Goal: Information Seeking & Learning: Learn about a topic

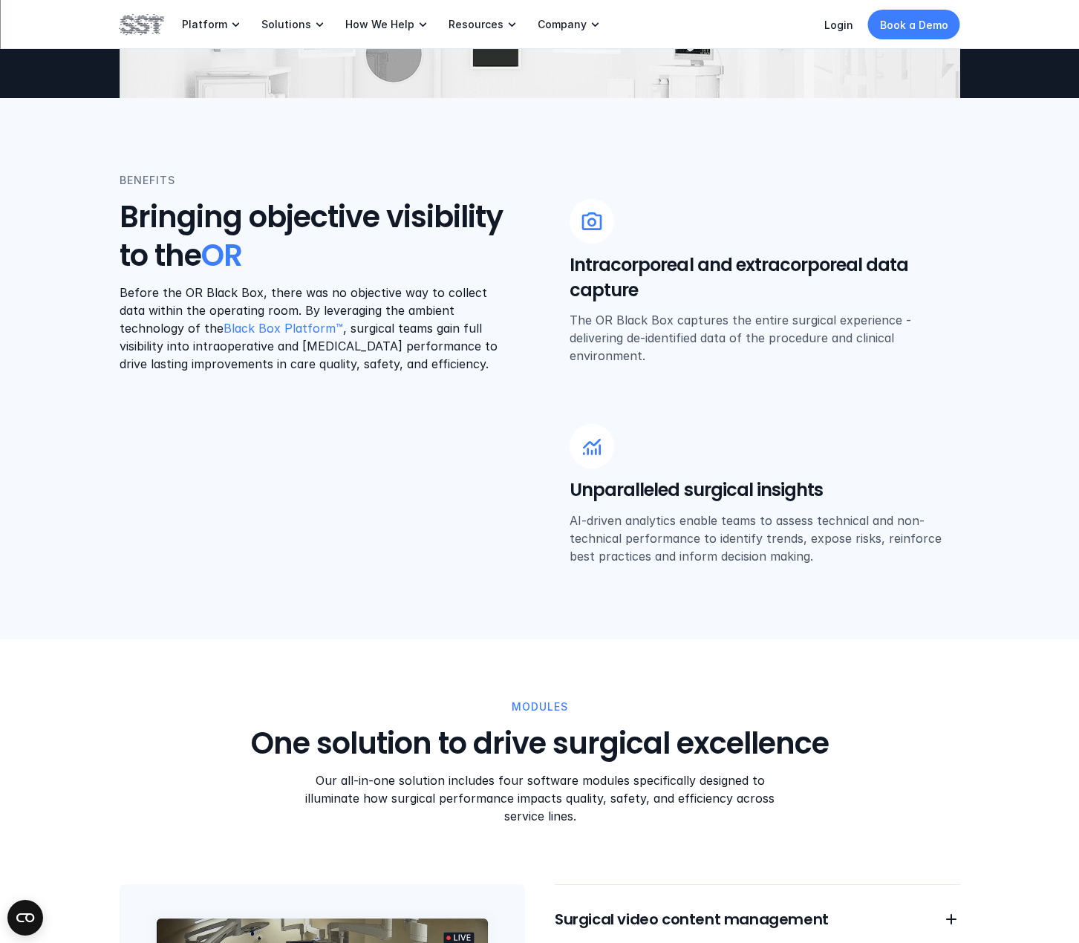
scroll to position [891, 0]
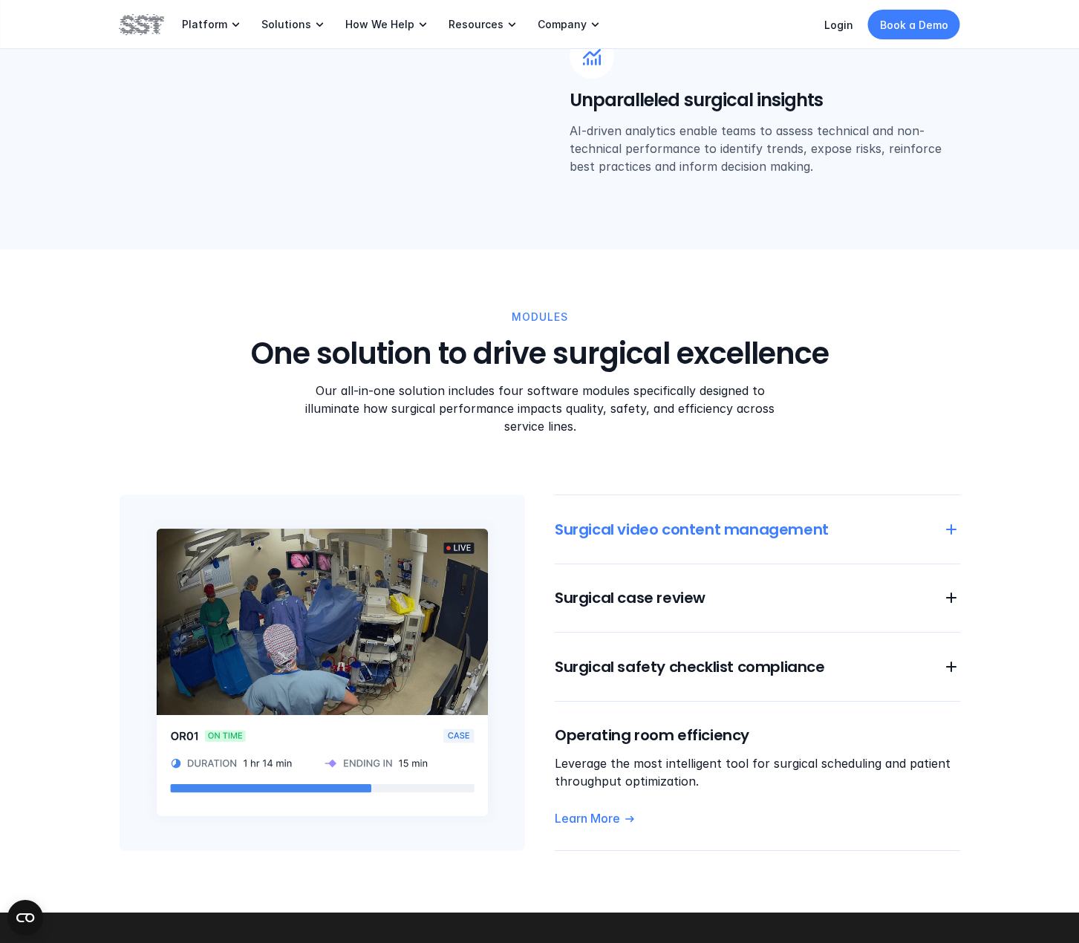
click at [944, 520] on icon at bounding box center [951, 529] width 18 height 18
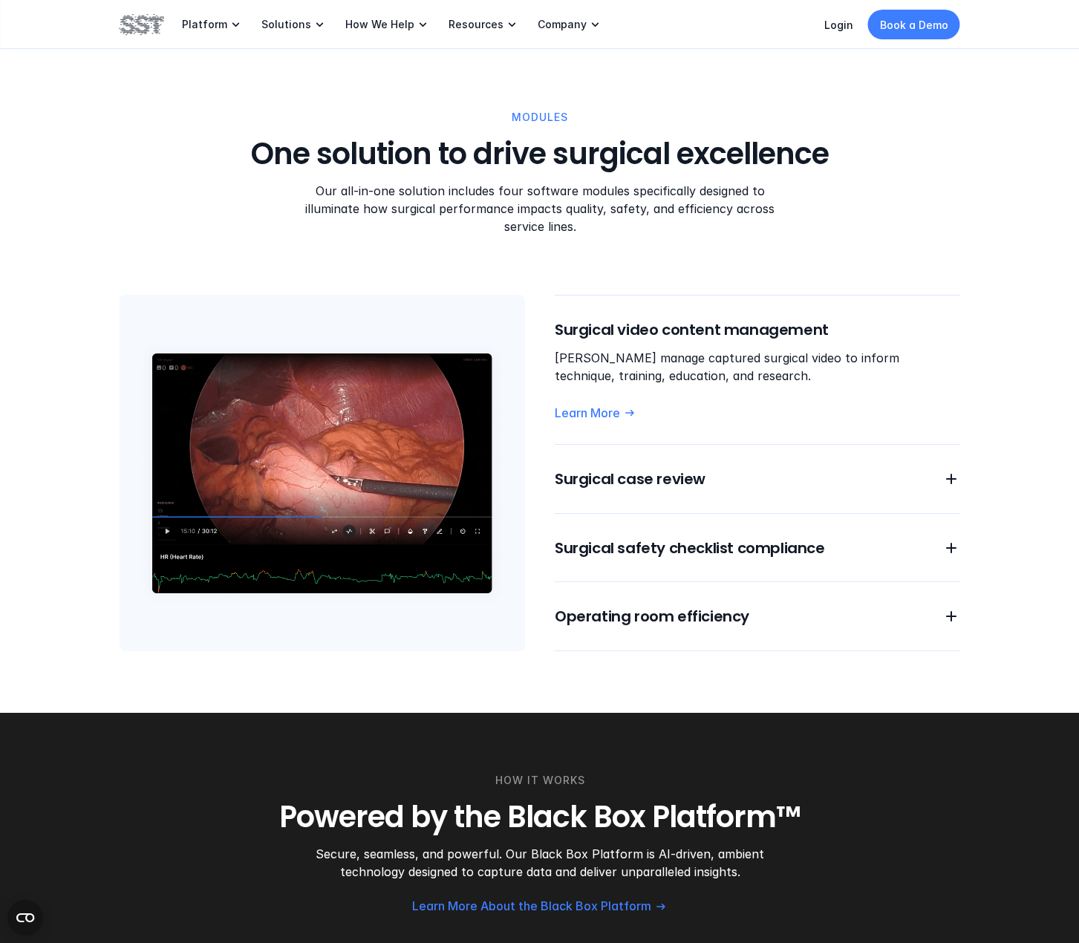
scroll to position [1113, 0]
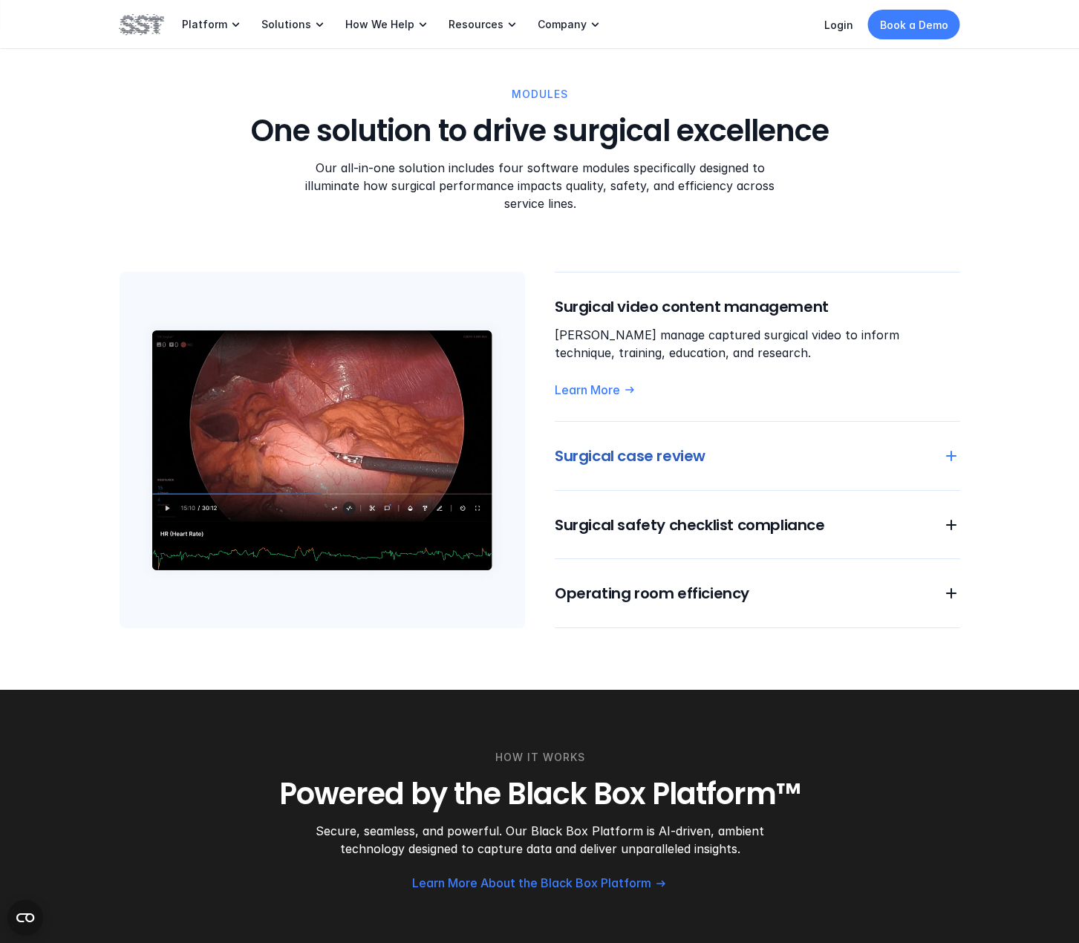
click at [949, 447] on icon at bounding box center [951, 456] width 18 height 18
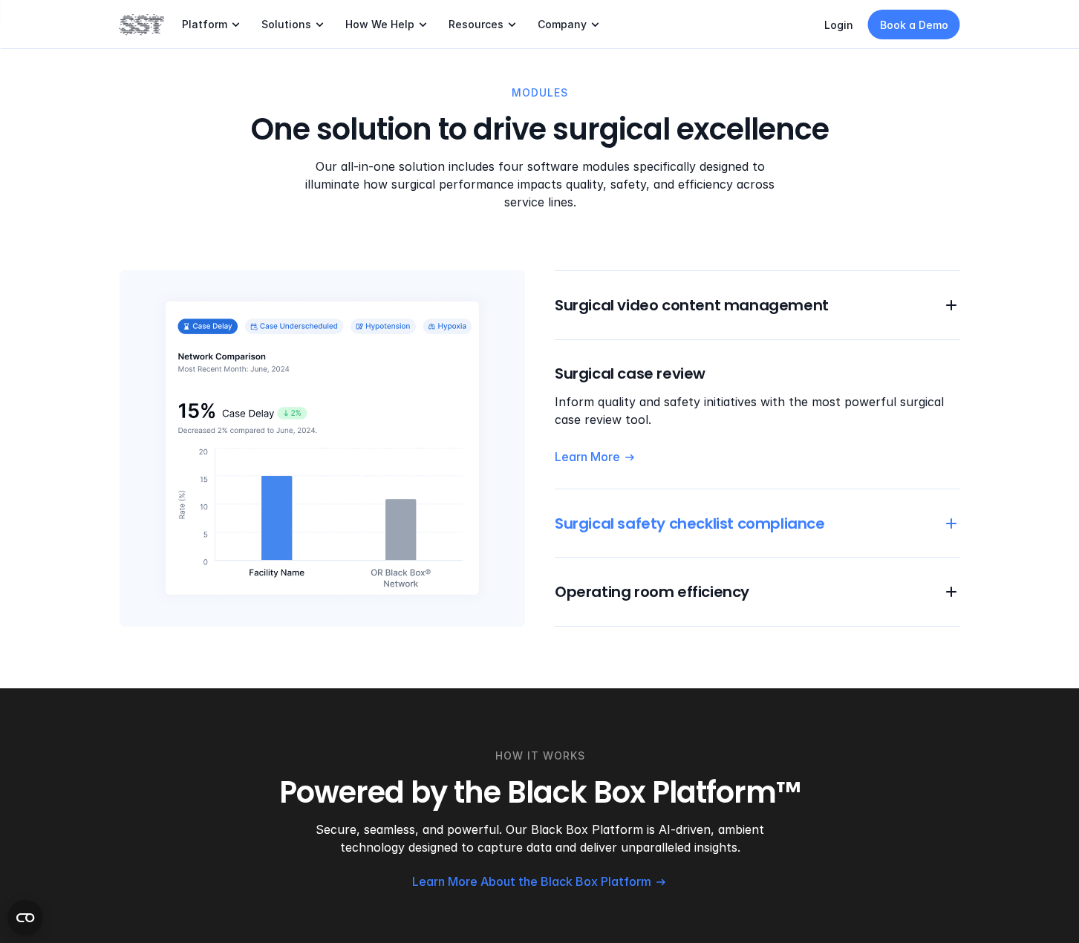
scroll to position [1188, 0]
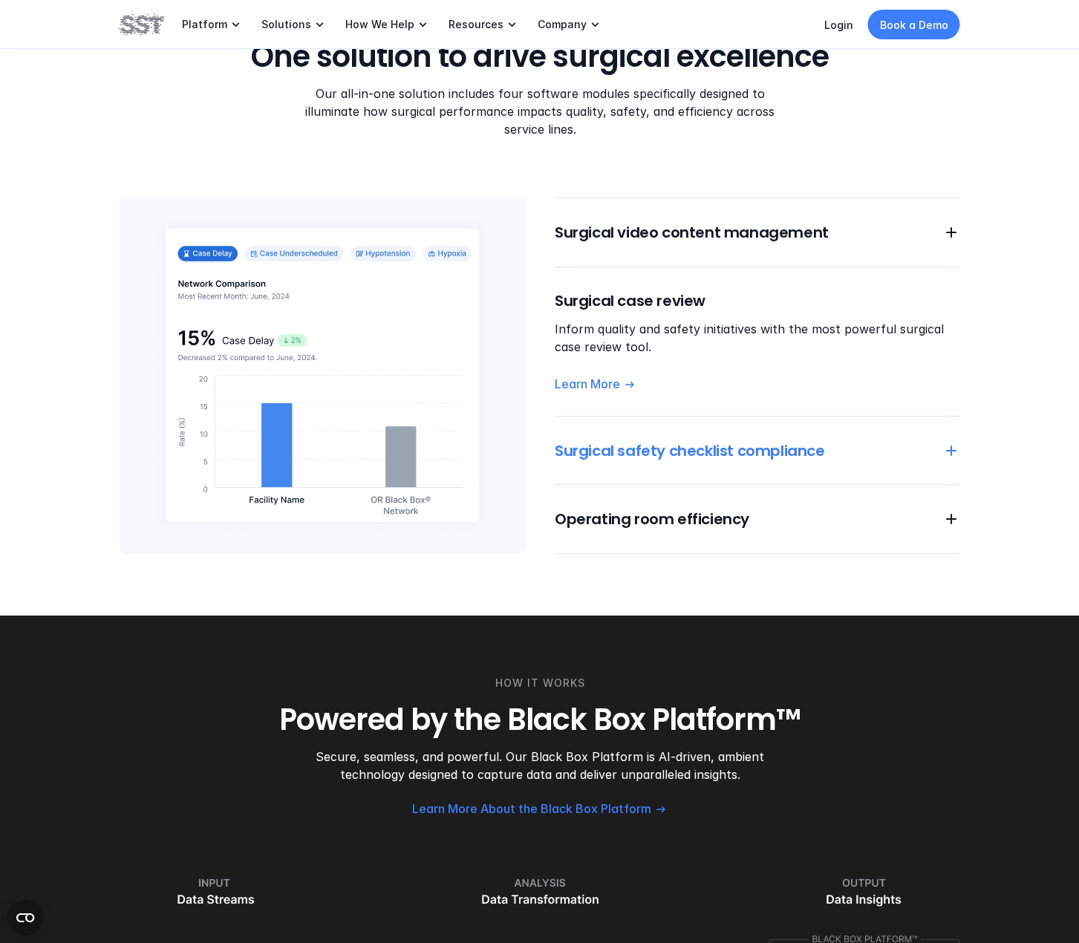
click at [945, 442] on icon at bounding box center [951, 451] width 18 height 18
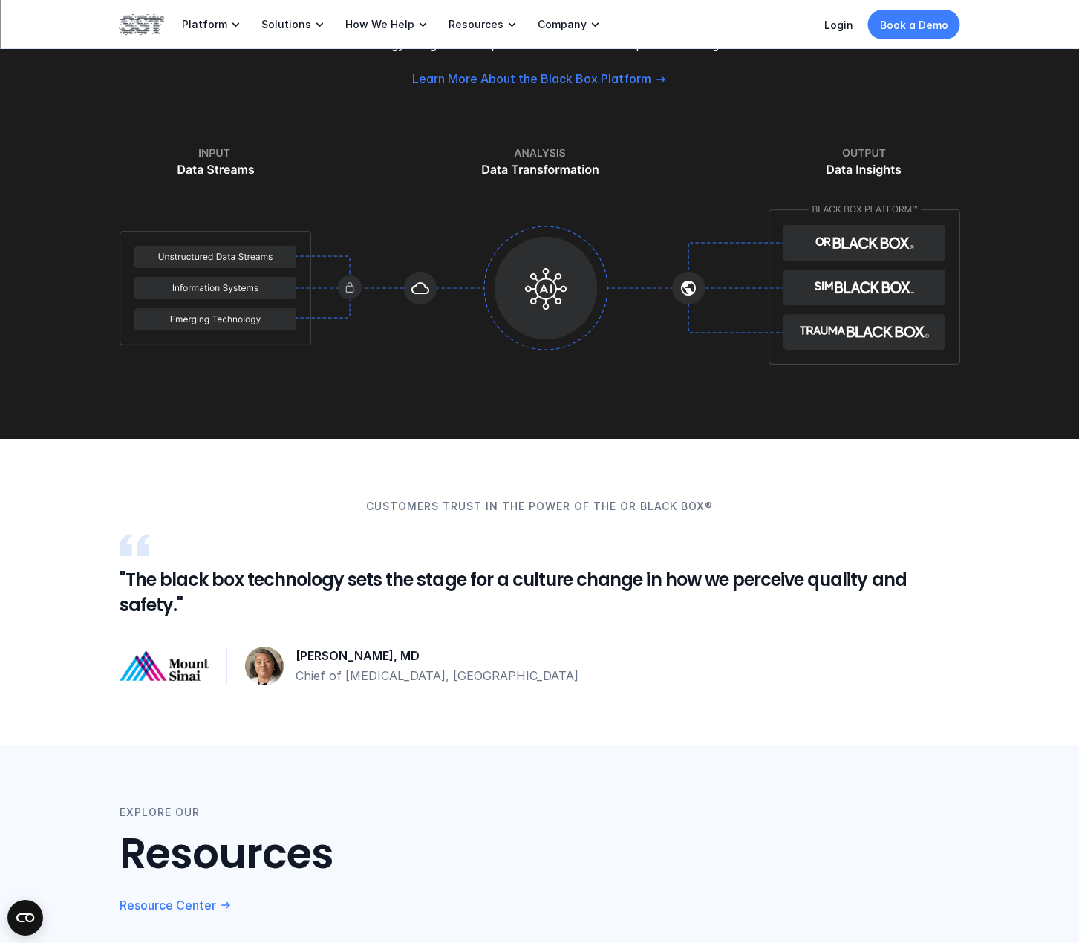
scroll to position [1930, 0]
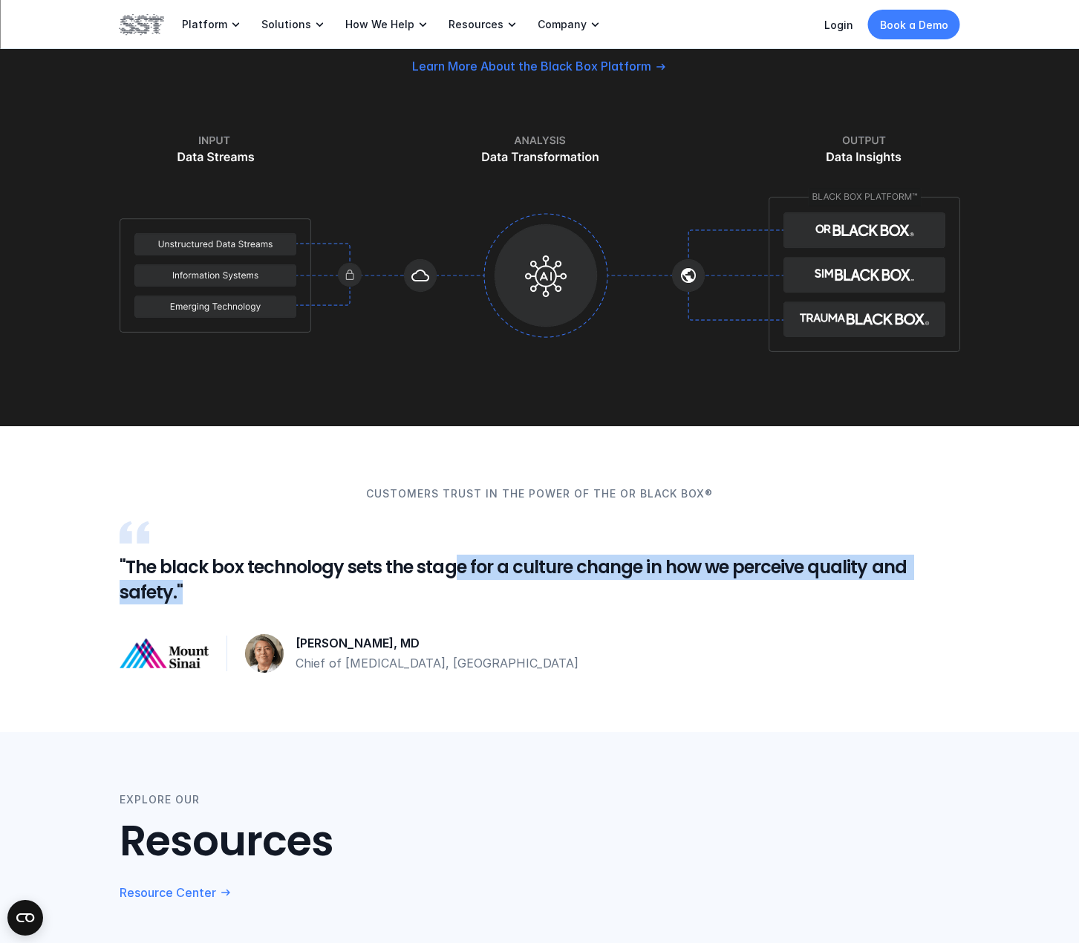
drag, startPoint x: 503, startPoint y: 549, endPoint x: 563, endPoint y: 577, distance: 66.1
click at [563, 577] on h5 ""The black box technology sets the stage for a culture change in how we perceiv…" at bounding box center [540, 580] width 840 height 50
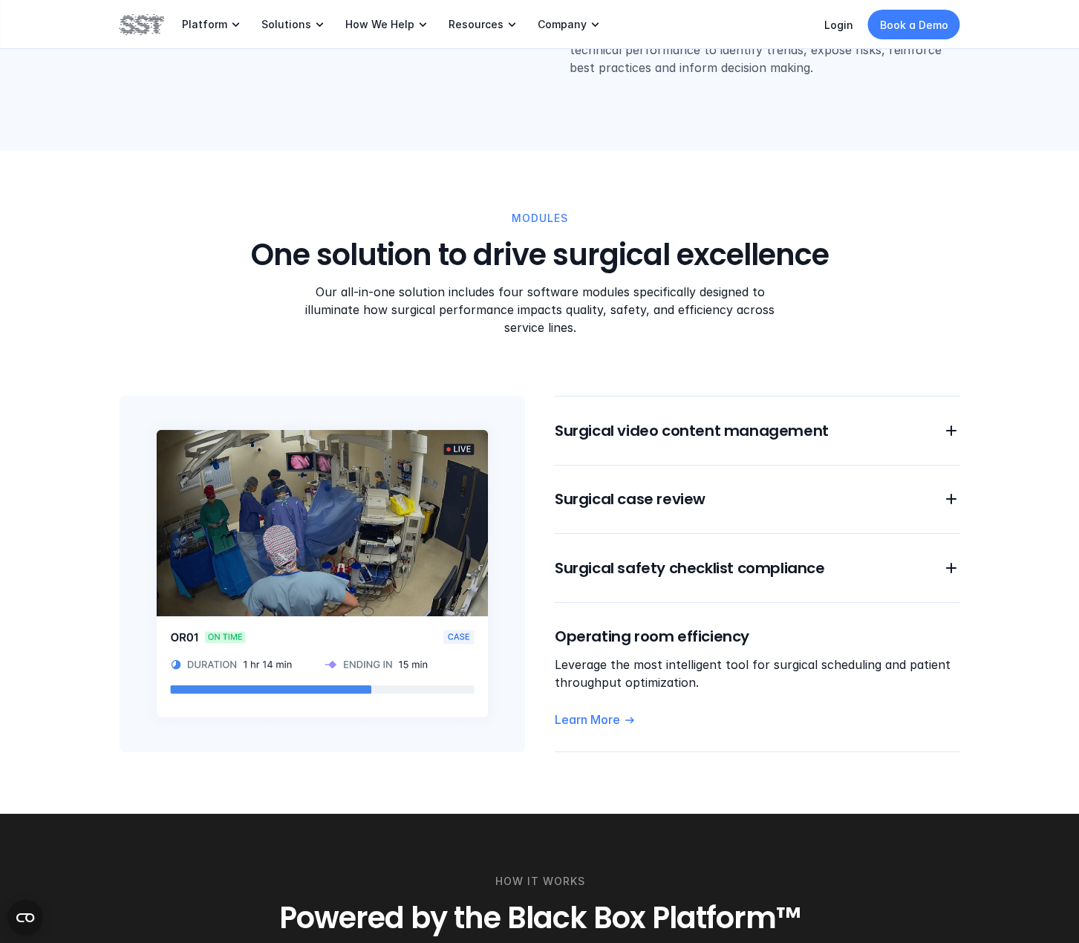
scroll to position [1039, 0]
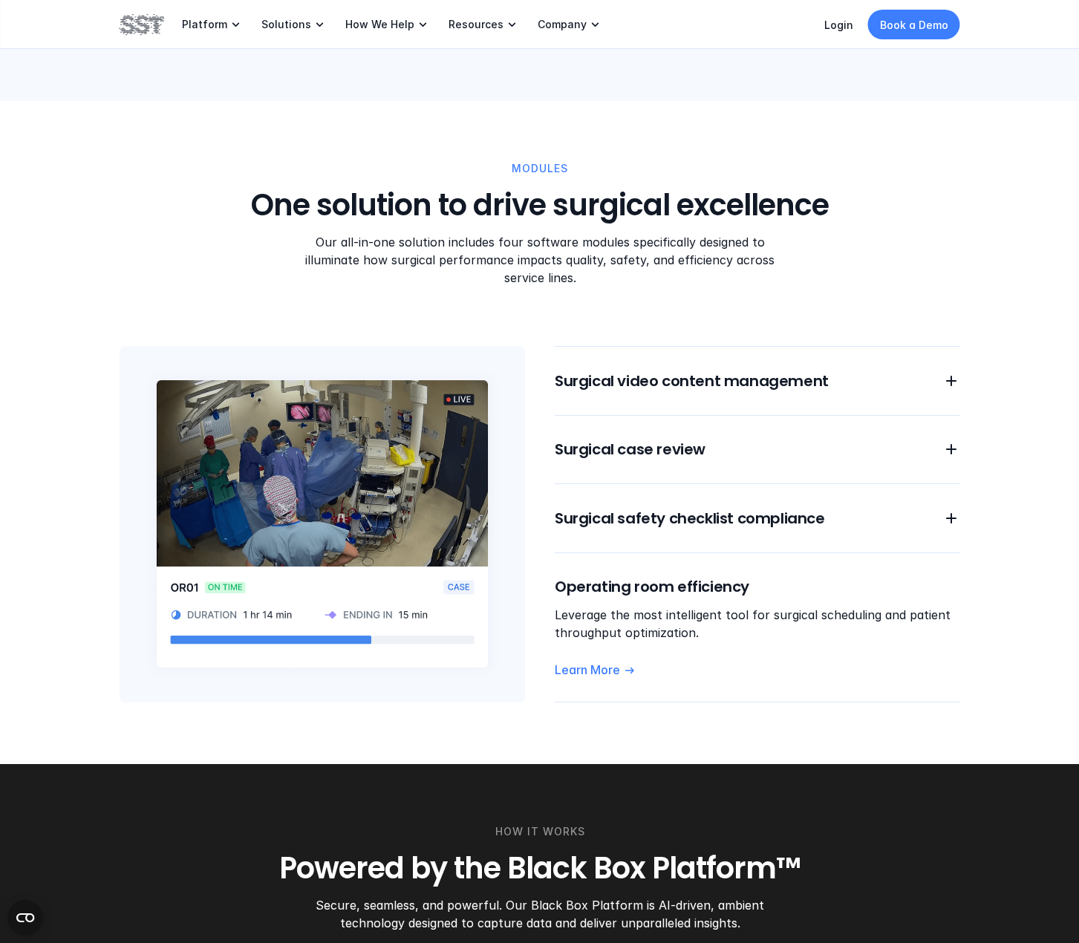
click at [947, 347] on div "Surgical video content management Surgical case review Surgical safety checklis…" at bounding box center [757, 524] width 405 height 356
drag, startPoint x: 947, startPoint y: 353, endPoint x: 947, endPoint y: 375, distance: 22.3
click at [952, 372] on icon at bounding box center [951, 381] width 18 height 18
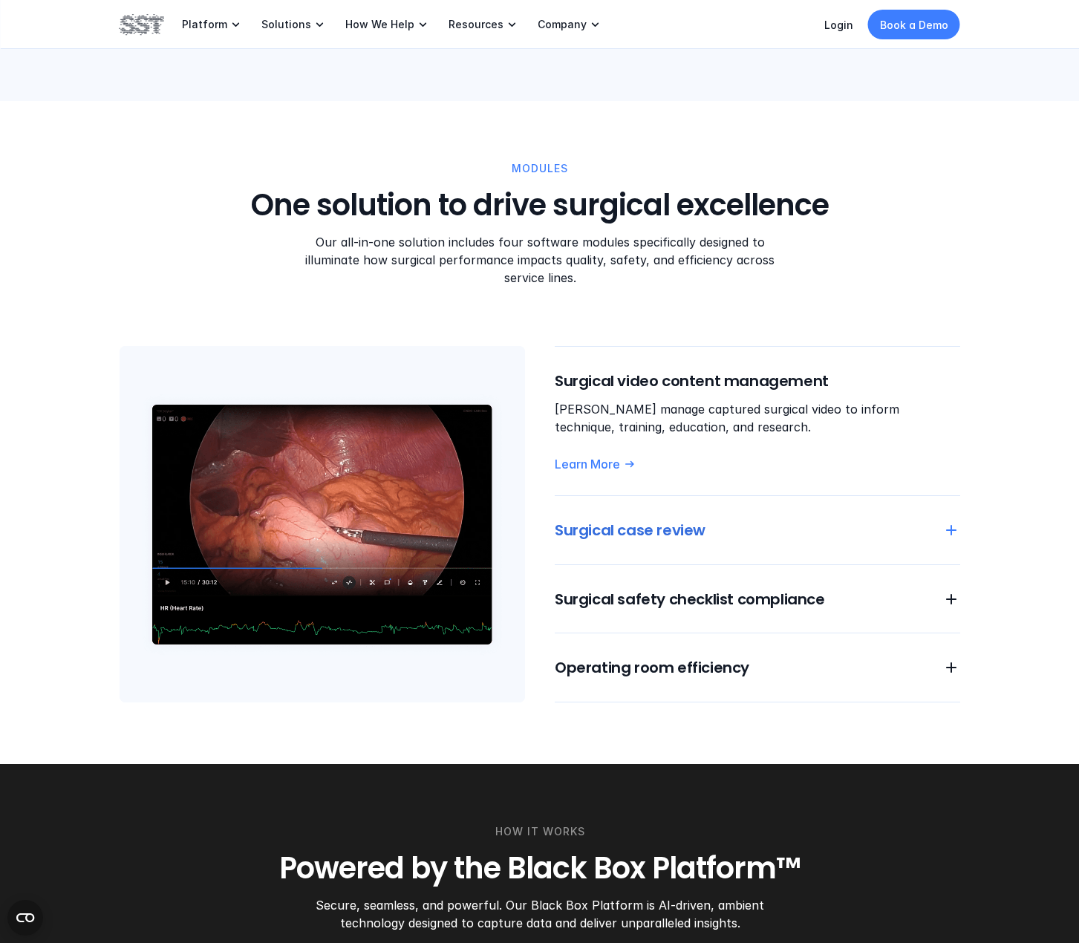
click at [926, 520] on div "Surgical case review" at bounding box center [757, 530] width 405 height 21
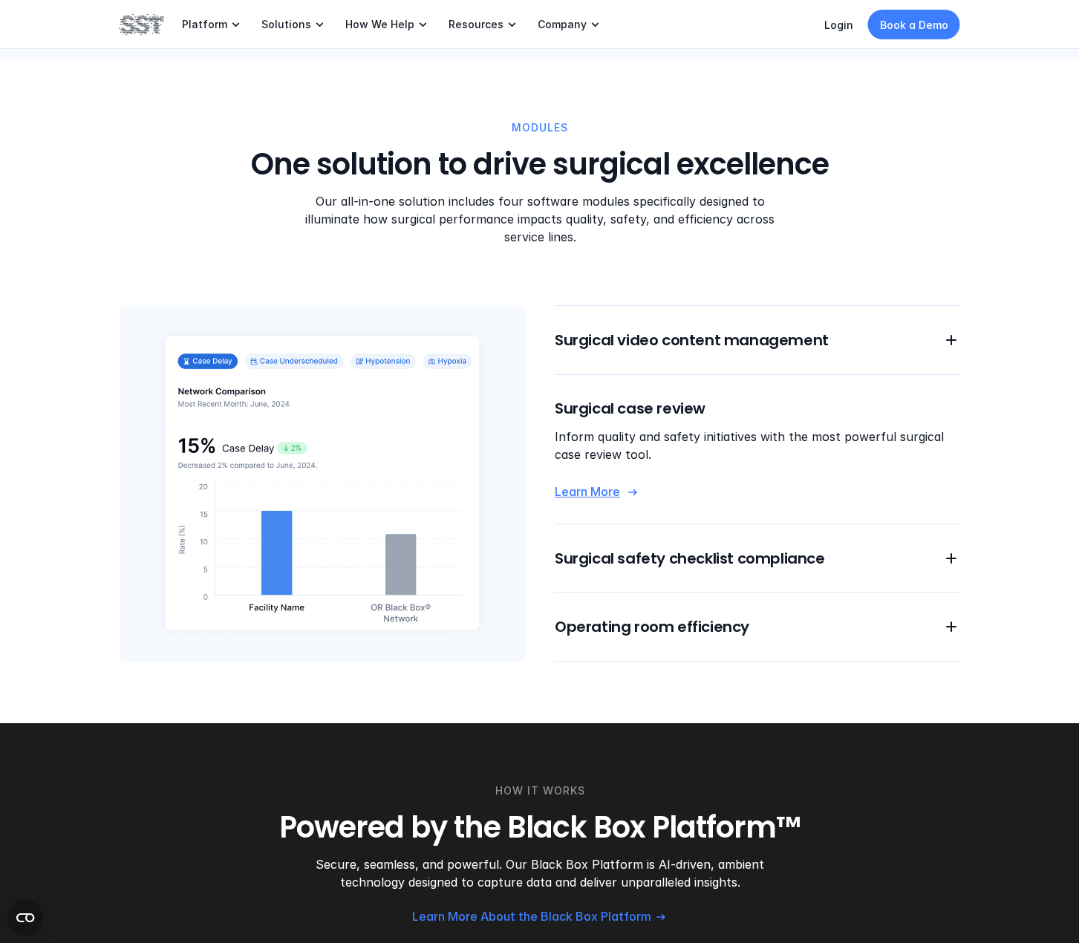
scroll to position [1113, 0]
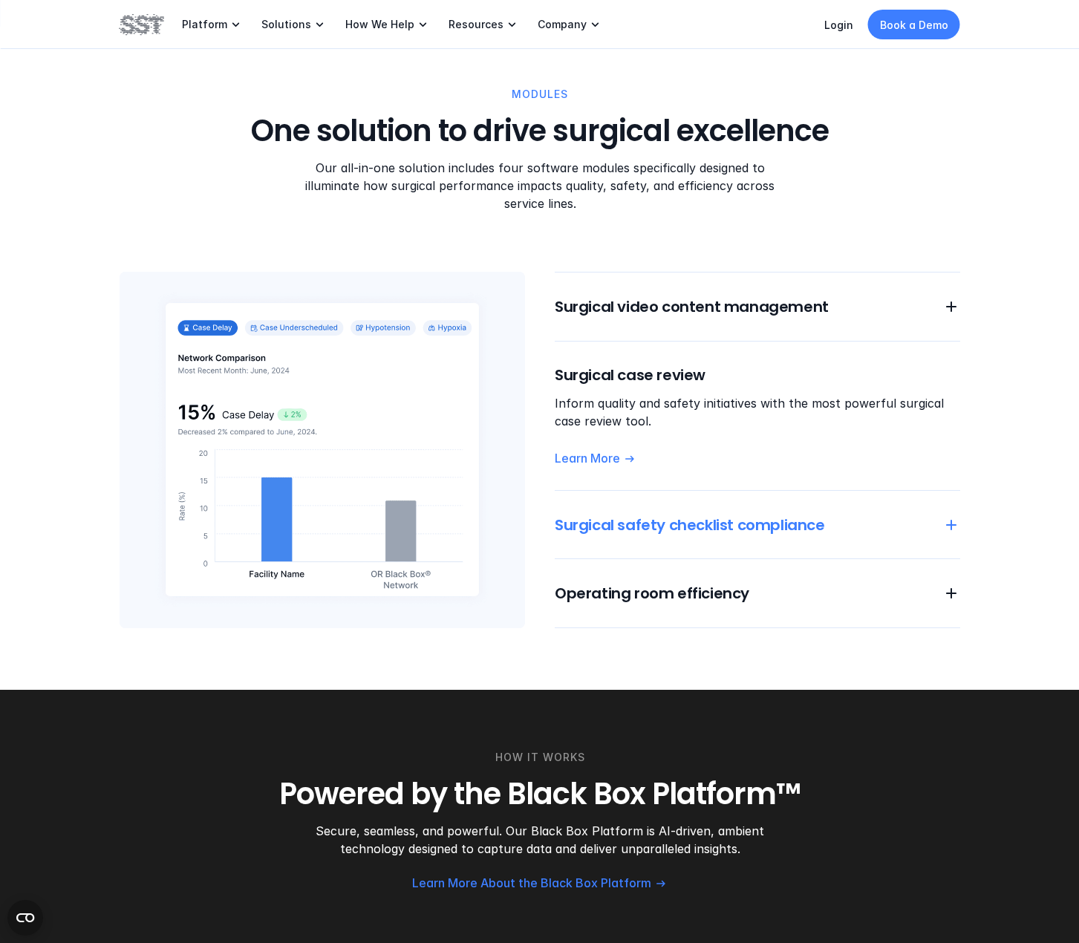
click at [942, 516] on icon at bounding box center [951, 525] width 18 height 18
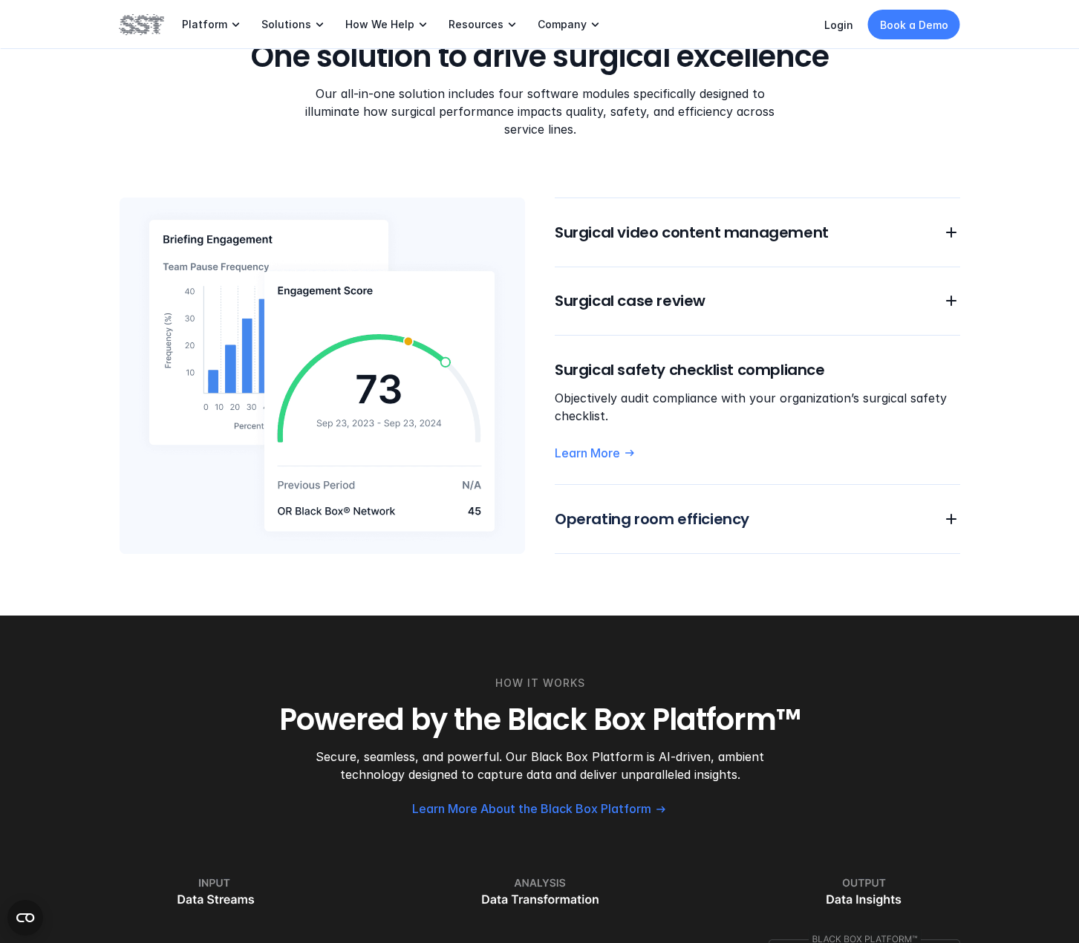
click at [922, 513] on div "Surgical video content management Surgical case review Surgical safety checklis…" at bounding box center [757, 375] width 405 height 356
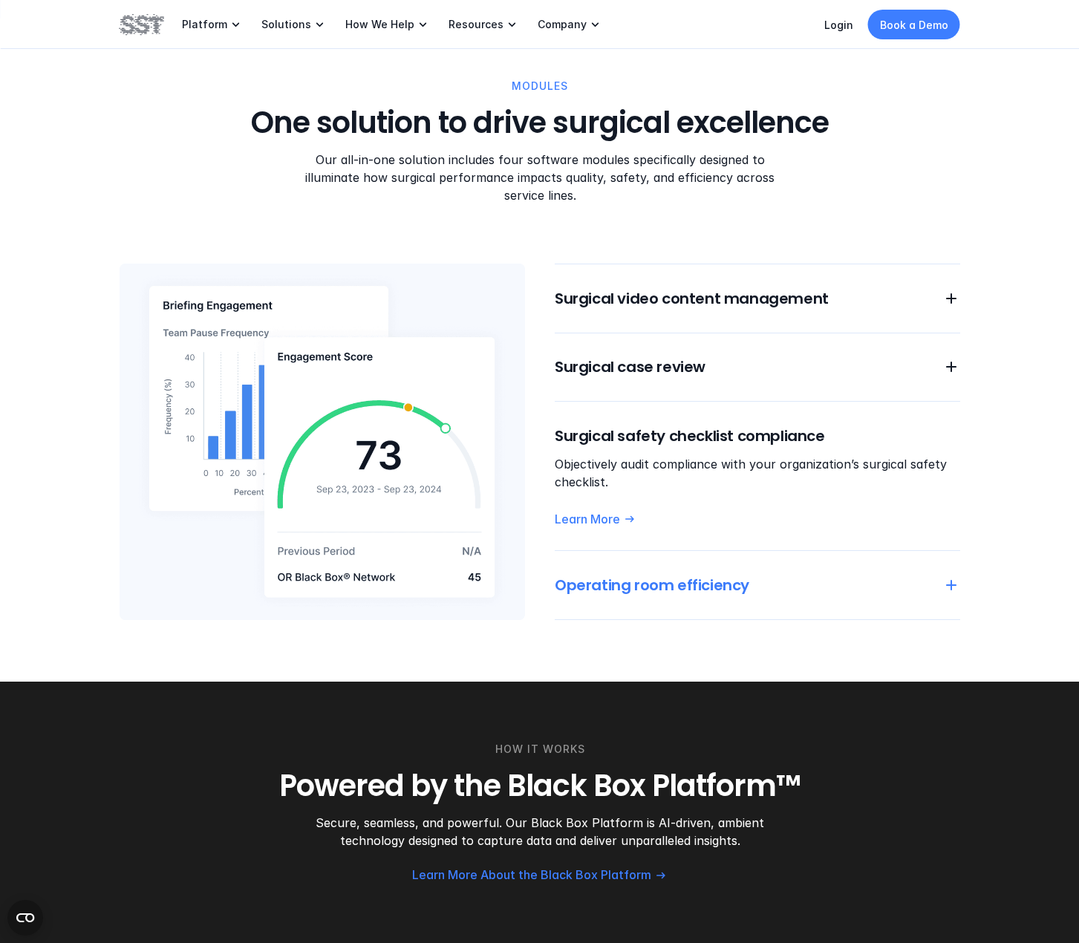
scroll to position [817, 0]
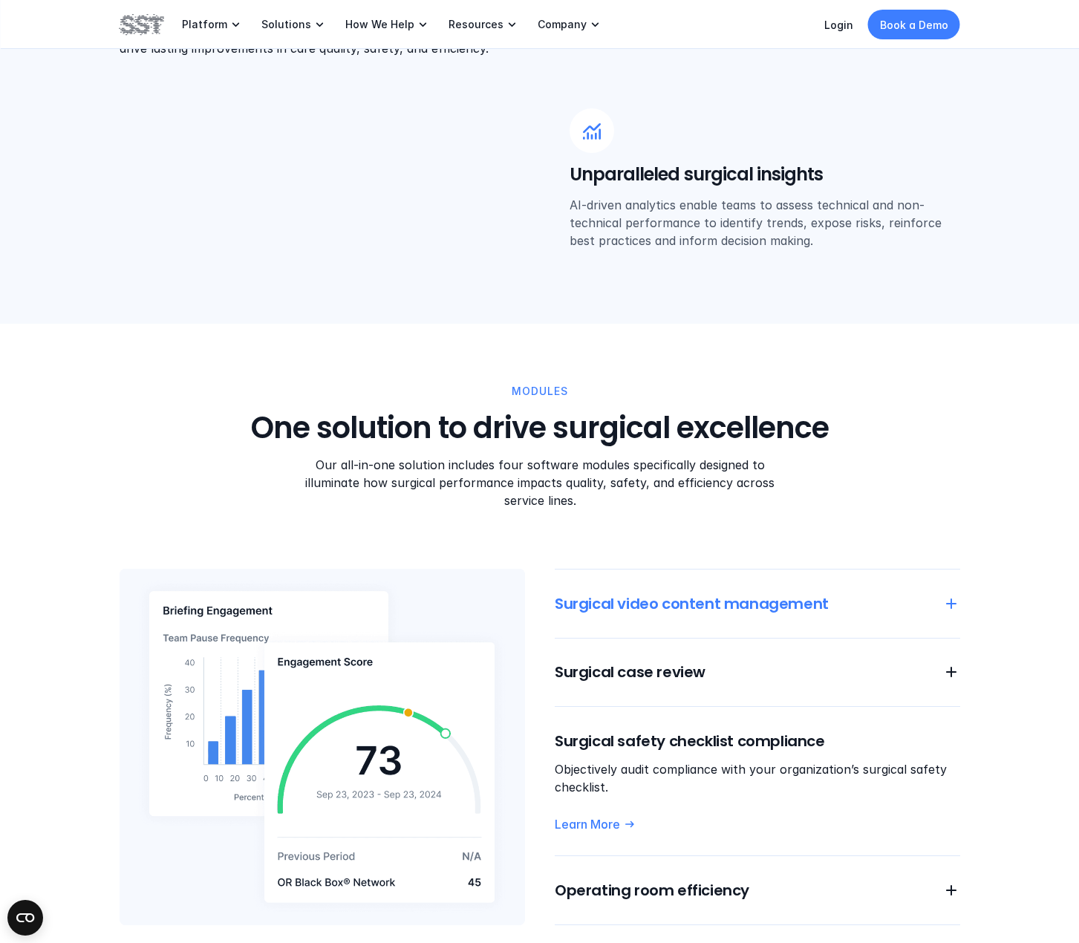
click at [936, 593] on div "Surgical video content management" at bounding box center [757, 603] width 405 height 21
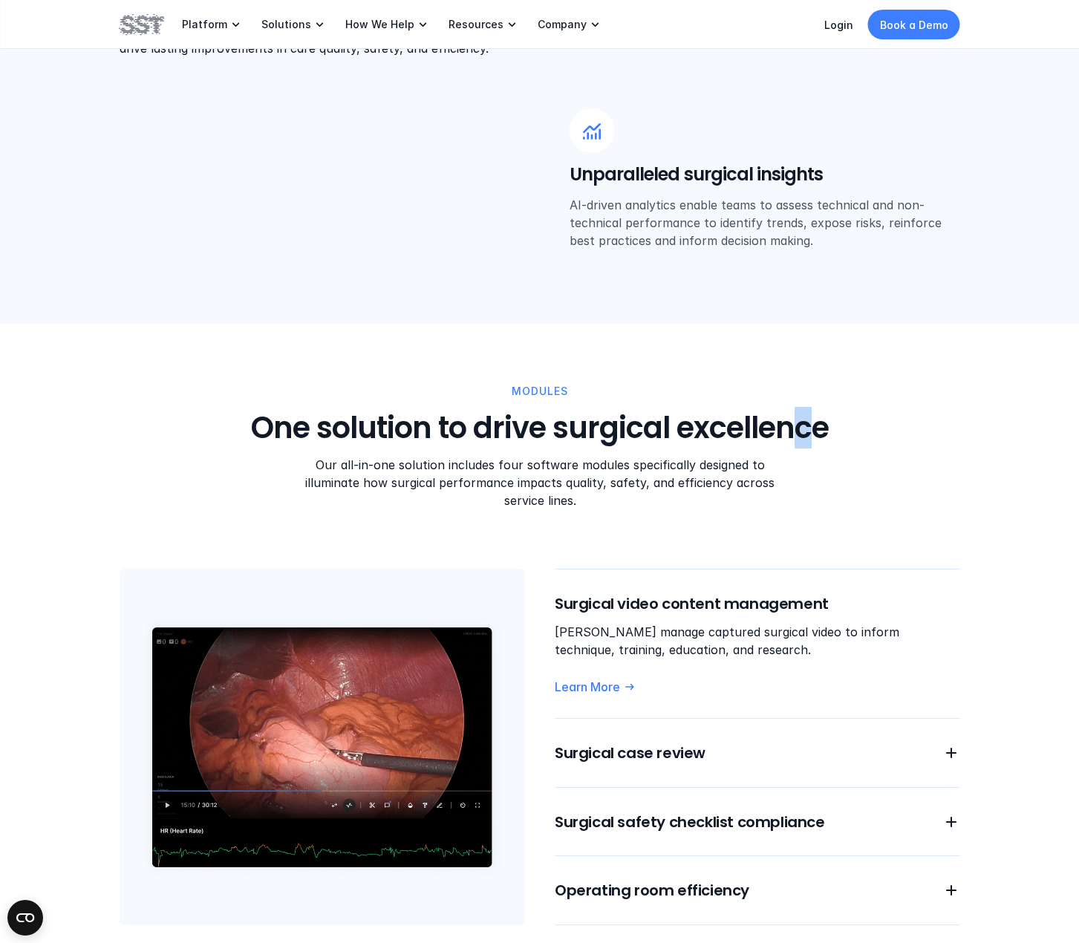
click at [805, 454] on div "MODULES One solution to drive surgical excellence Our all-in-one solution inclu…" at bounding box center [540, 446] width 840 height 126
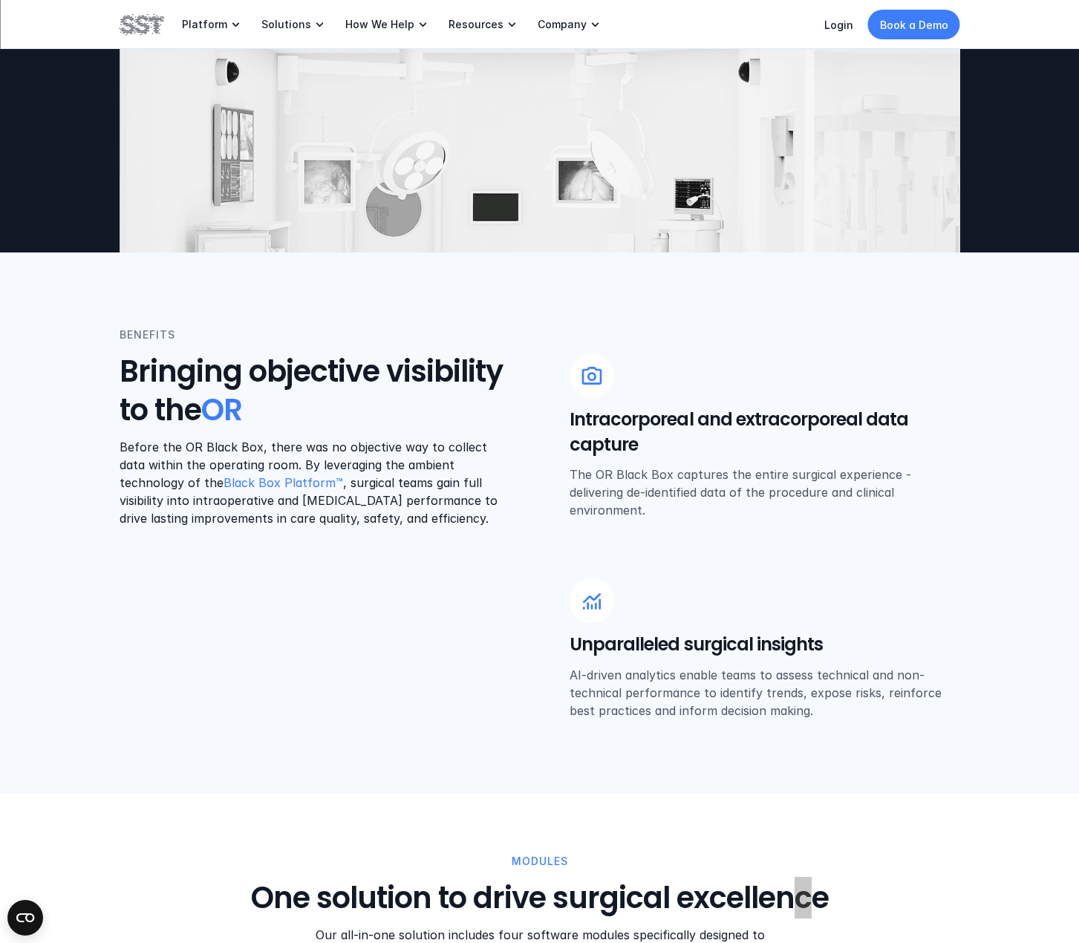
scroll to position [668, 0]
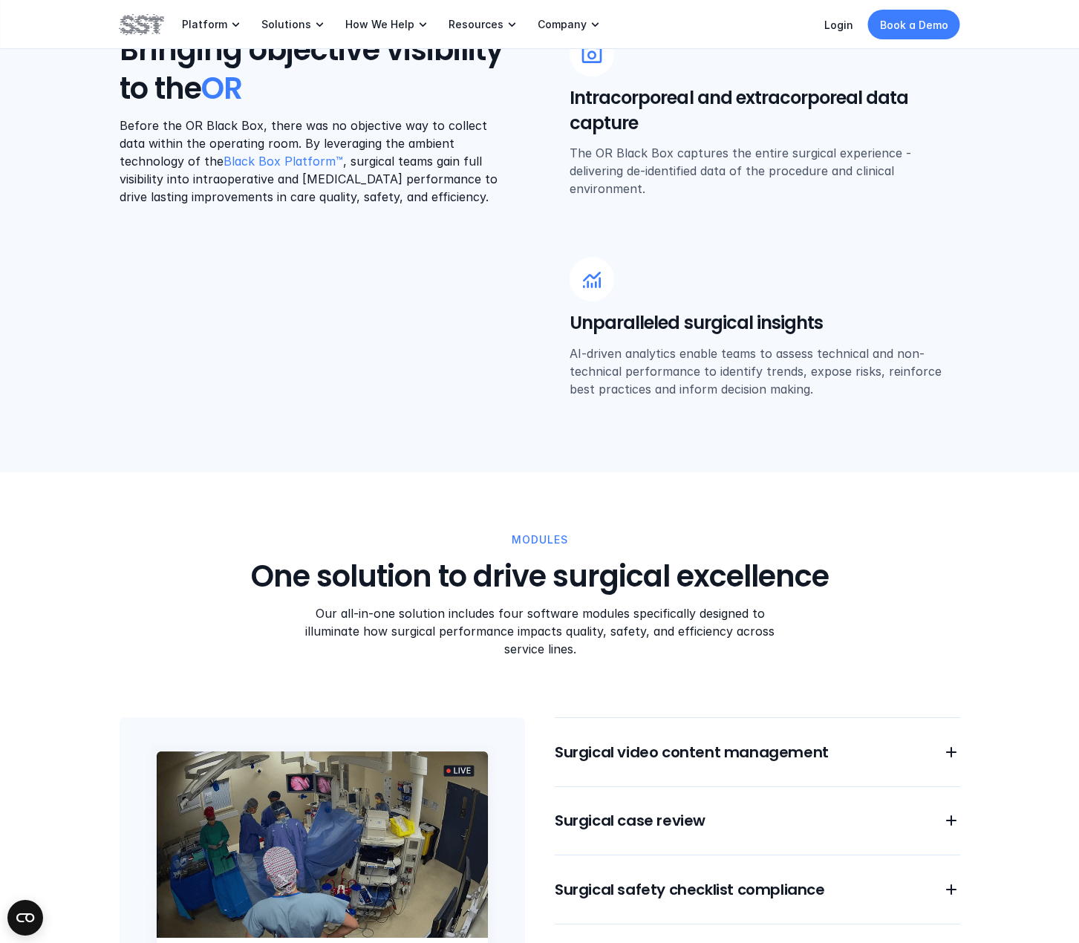
click at [609, 621] on p "Our all-in-one solution includes four software modules specifically designed to…" at bounding box center [539, 630] width 504 height 53
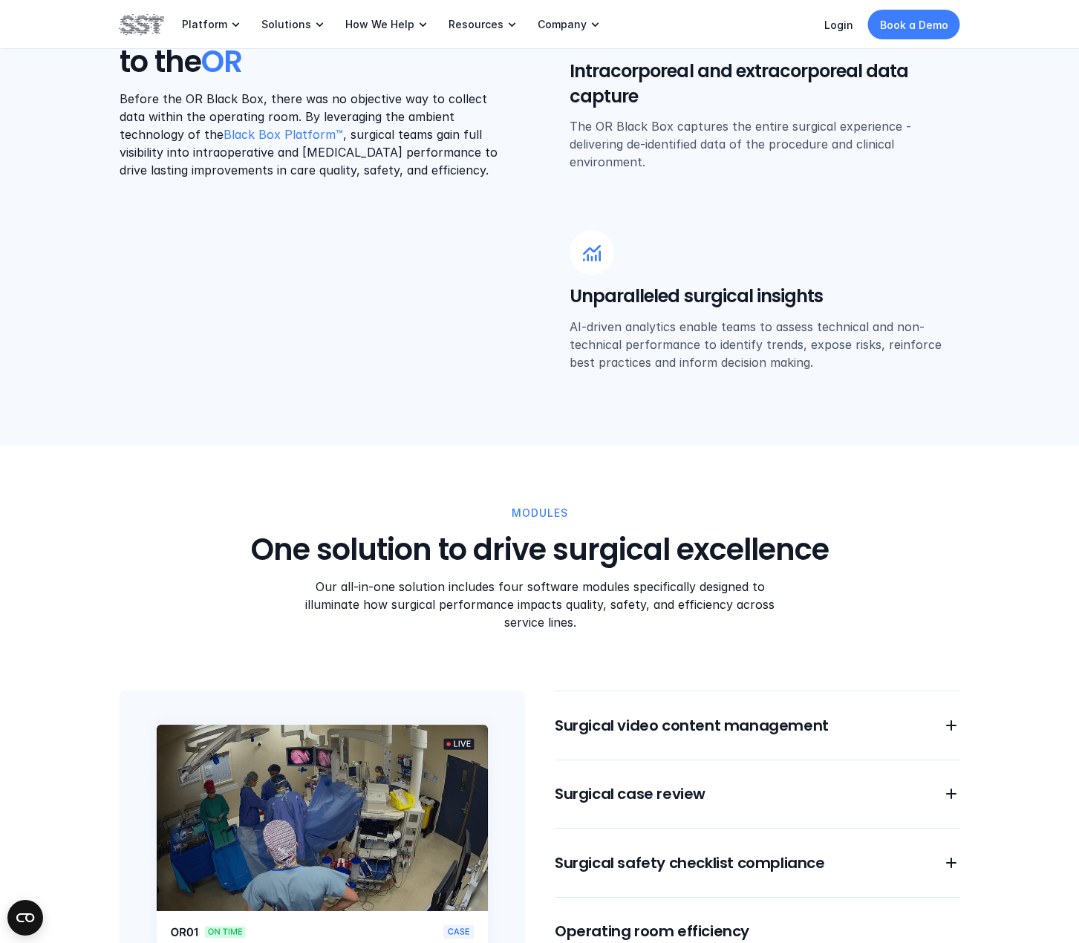
scroll to position [891, 0]
